Goal: Task Accomplishment & Management: Use online tool/utility

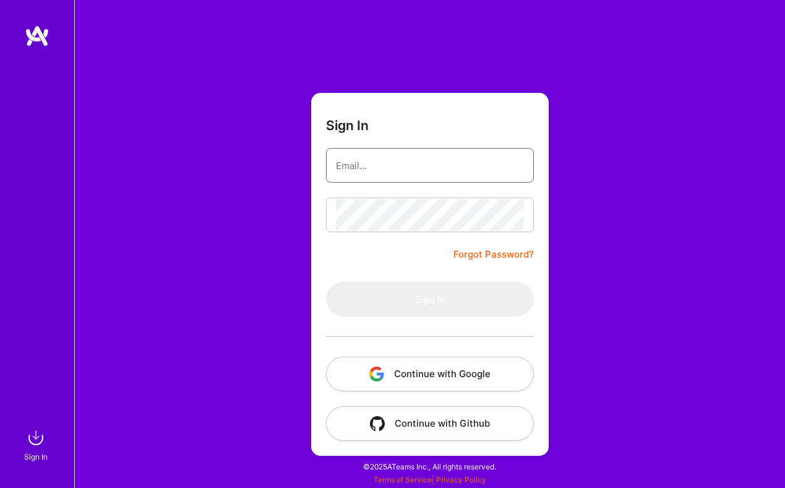
type input "kenny@shipmates.co"
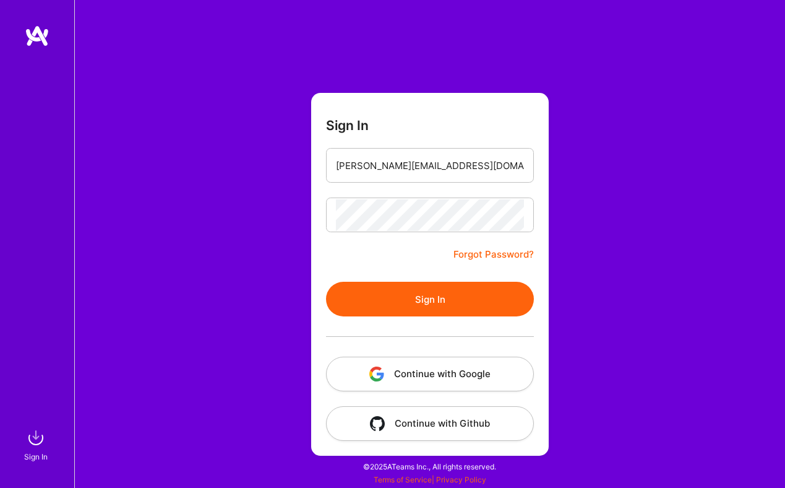
click at [458, 375] on button "Continue with Google" at bounding box center [430, 373] width 208 height 35
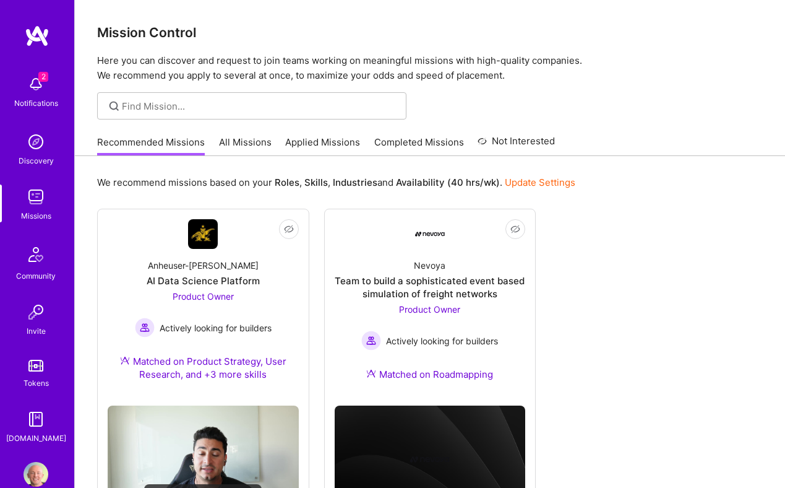
click at [253, 147] on link "All Missions" at bounding box center [245, 146] width 53 height 20
